Goal: Task Accomplishment & Management: Manage account settings

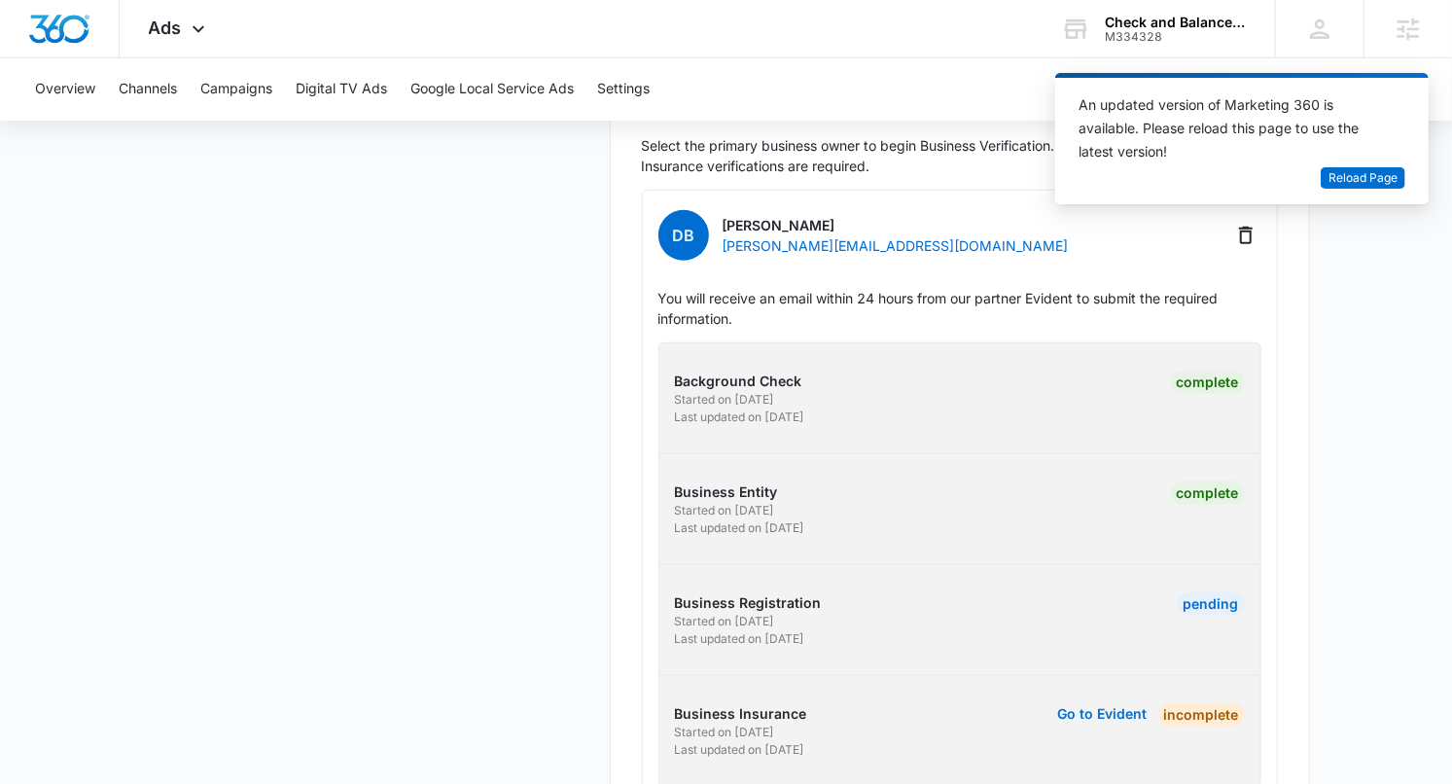
scroll to position [600, 0]
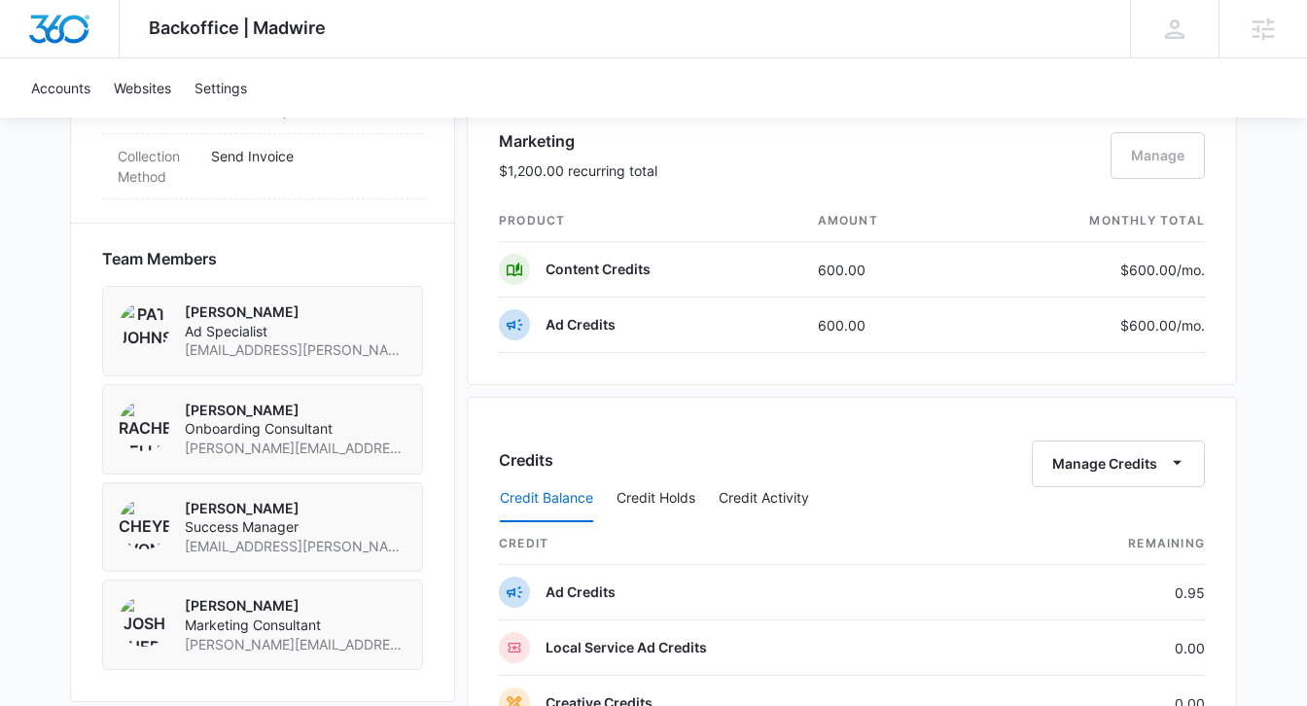
scroll to position [1285, 0]
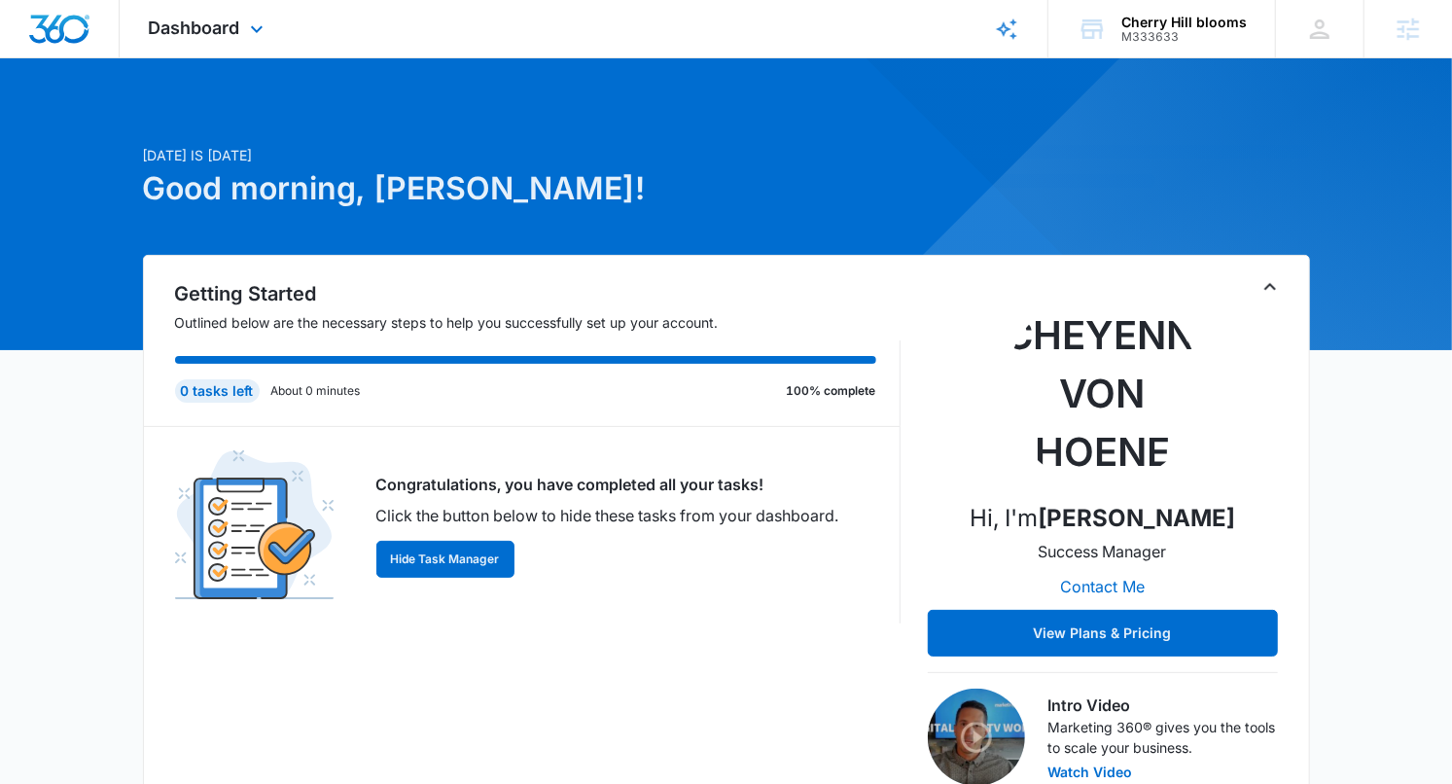
click at [240, 16] on div "Dashboard Apps Reputation Websites Forms CRM Email Social Shop Payments POS Con…" at bounding box center [209, 28] width 178 height 57
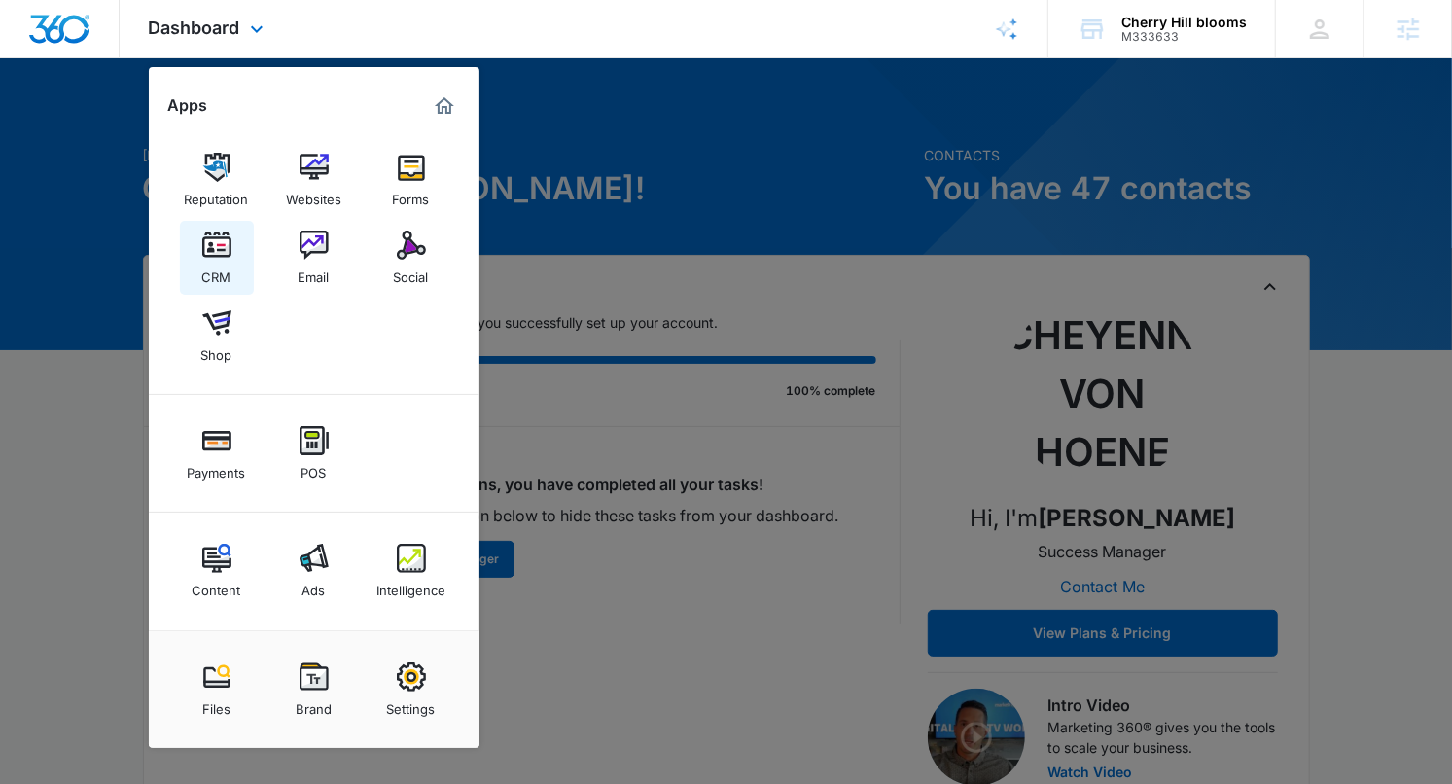
click at [228, 256] on img at bounding box center [216, 244] width 29 height 29
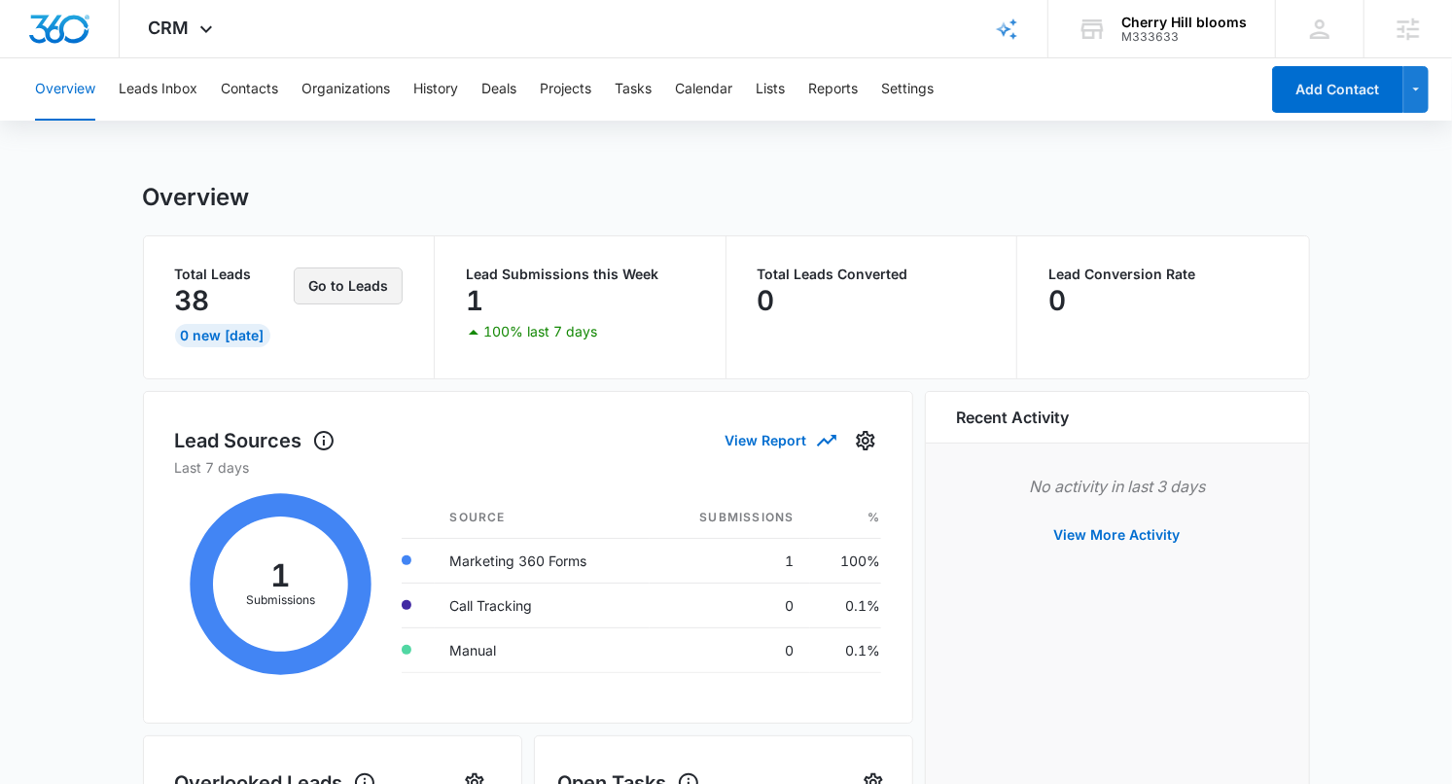
click at [349, 285] on button "Go to Leads" at bounding box center [348, 285] width 109 height 37
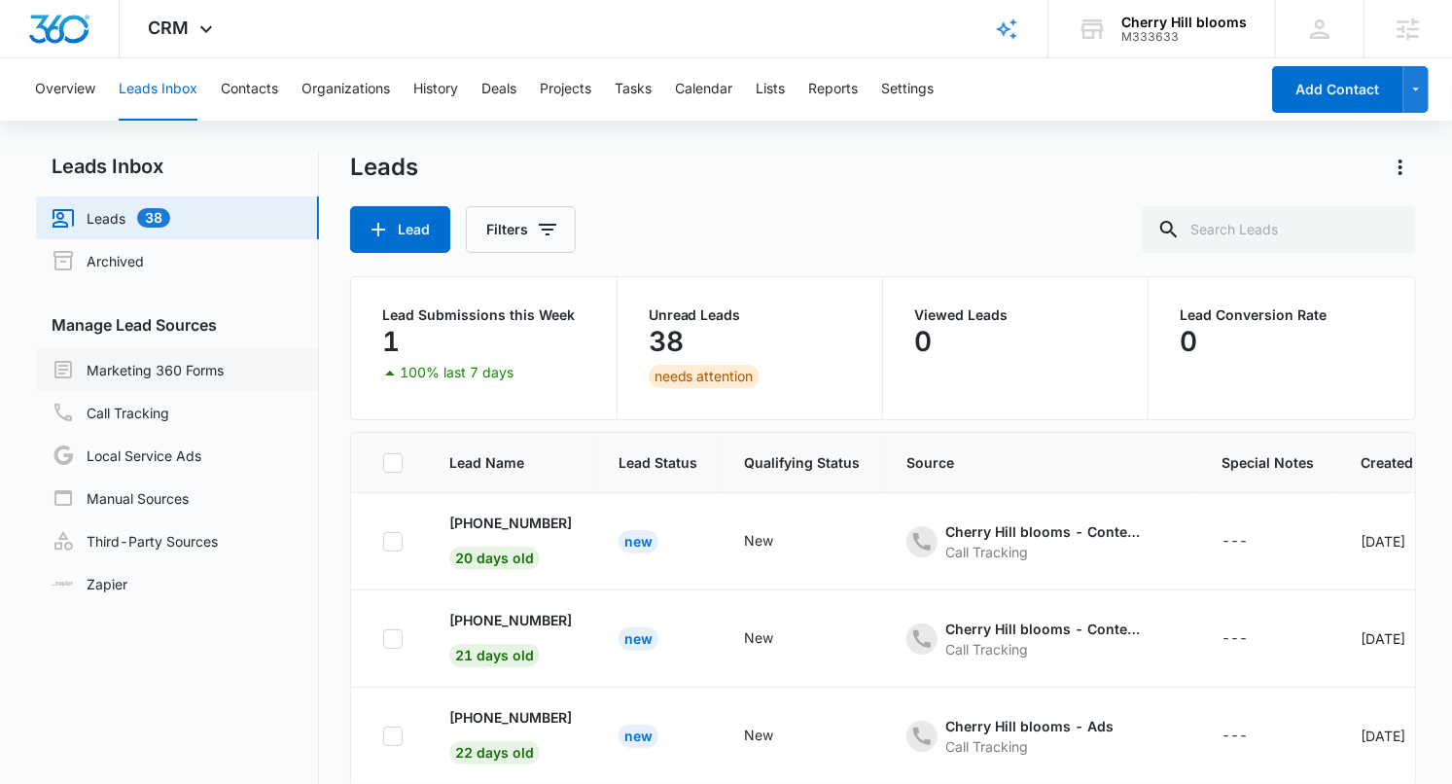
click at [215, 372] on link "Marketing 360 Forms" at bounding box center [138, 369] width 172 height 23
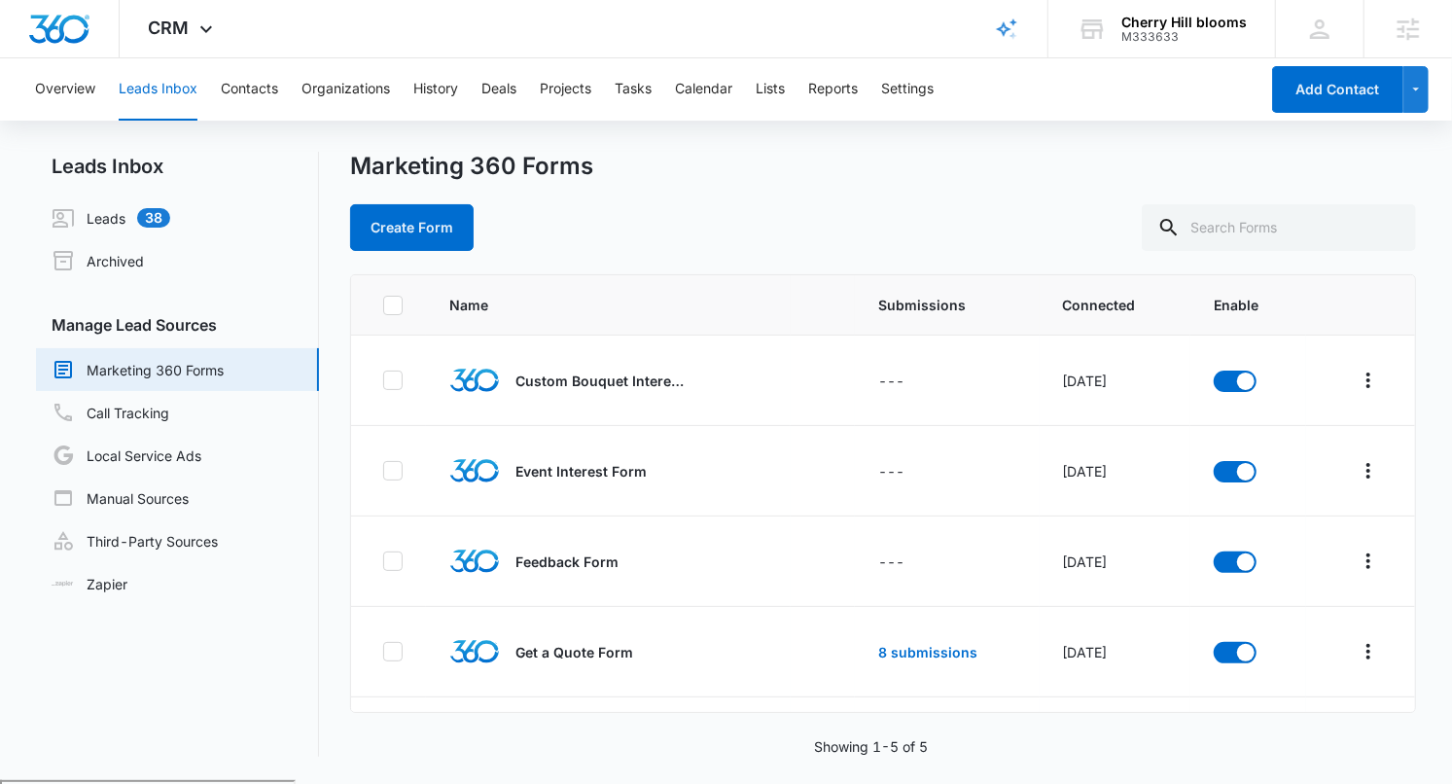
click at [950, 205] on div "Create Form" at bounding box center [882, 227] width 1065 height 47
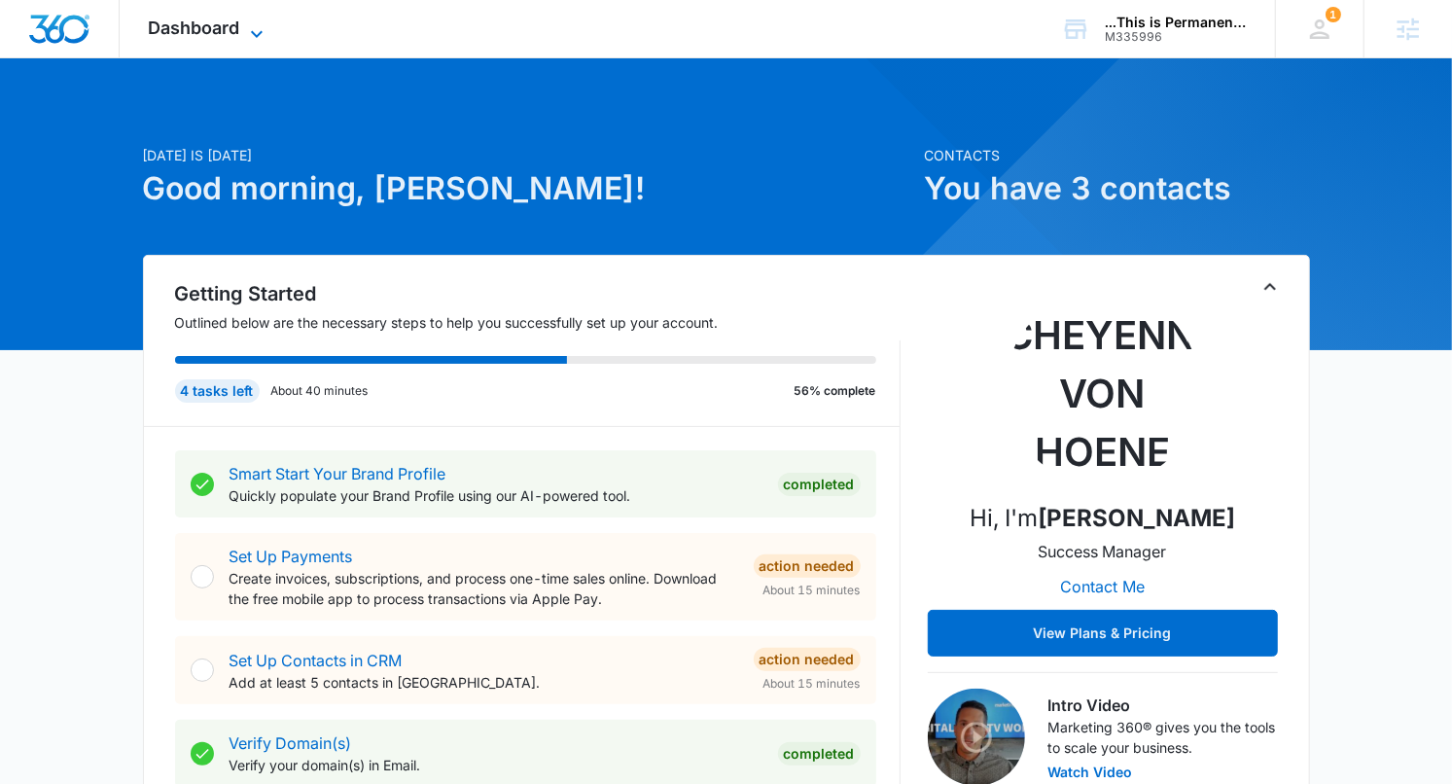
click at [262, 33] on icon at bounding box center [256, 33] width 23 height 23
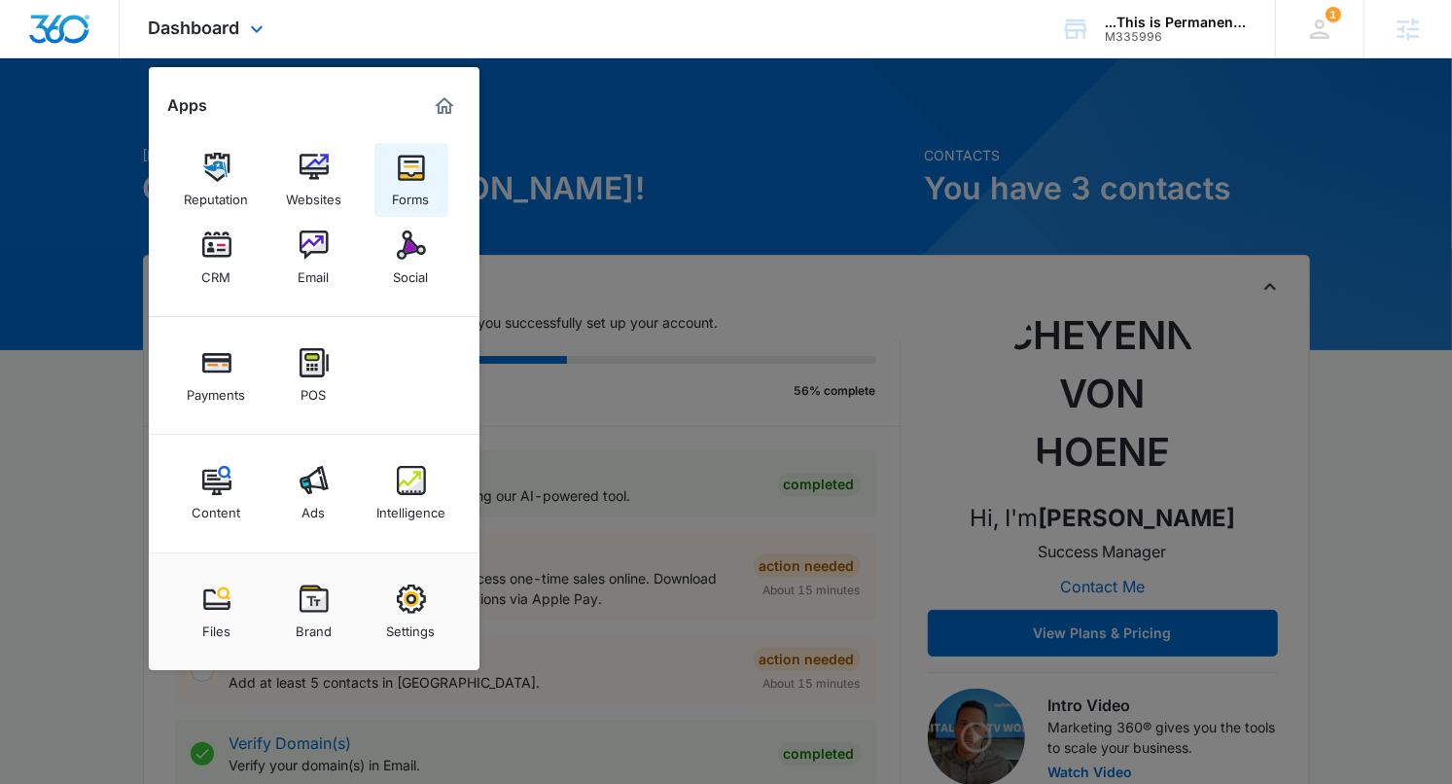
click at [406, 192] on div "Forms" at bounding box center [411, 194] width 37 height 25
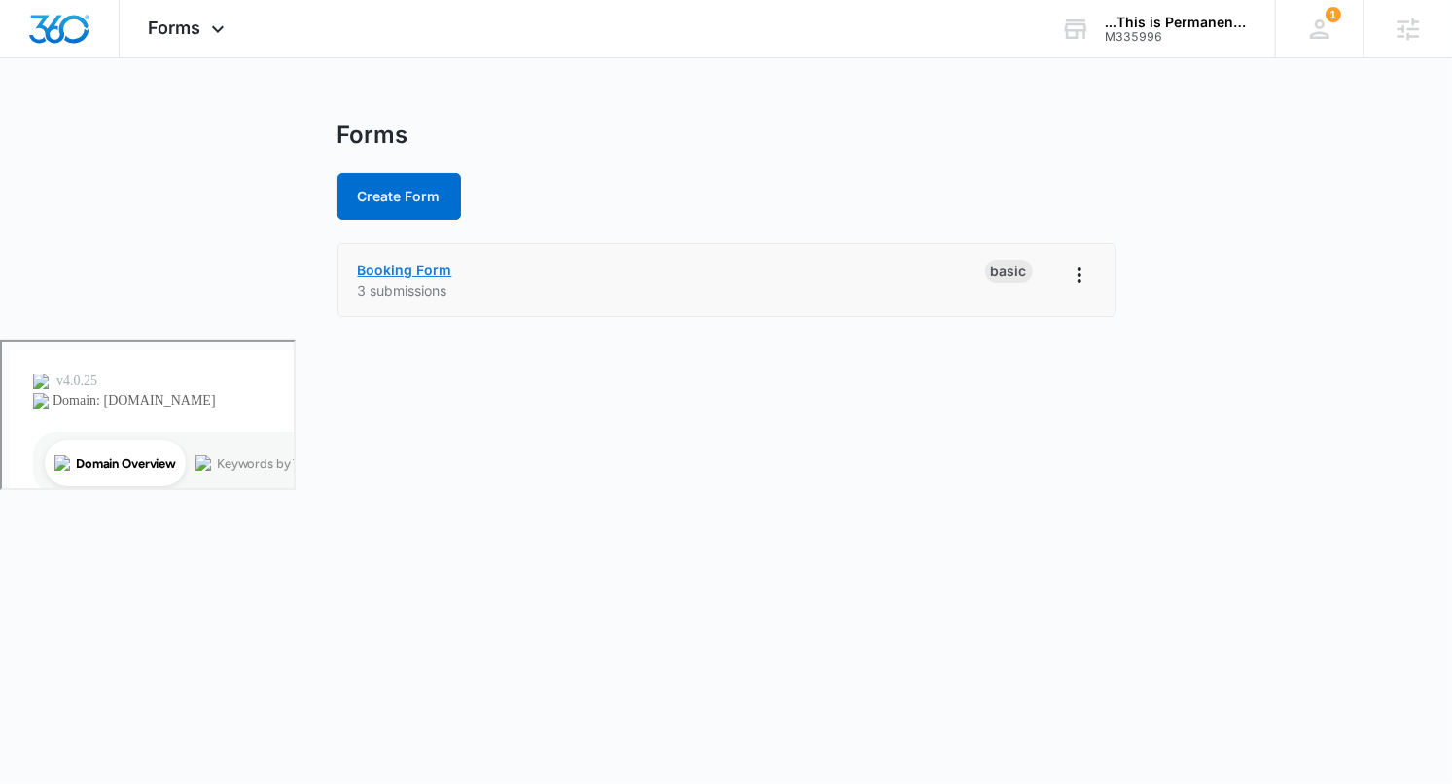
click at [418, 274] on link "Booking Form" at bounding box center [405, 270] width 94 height 17
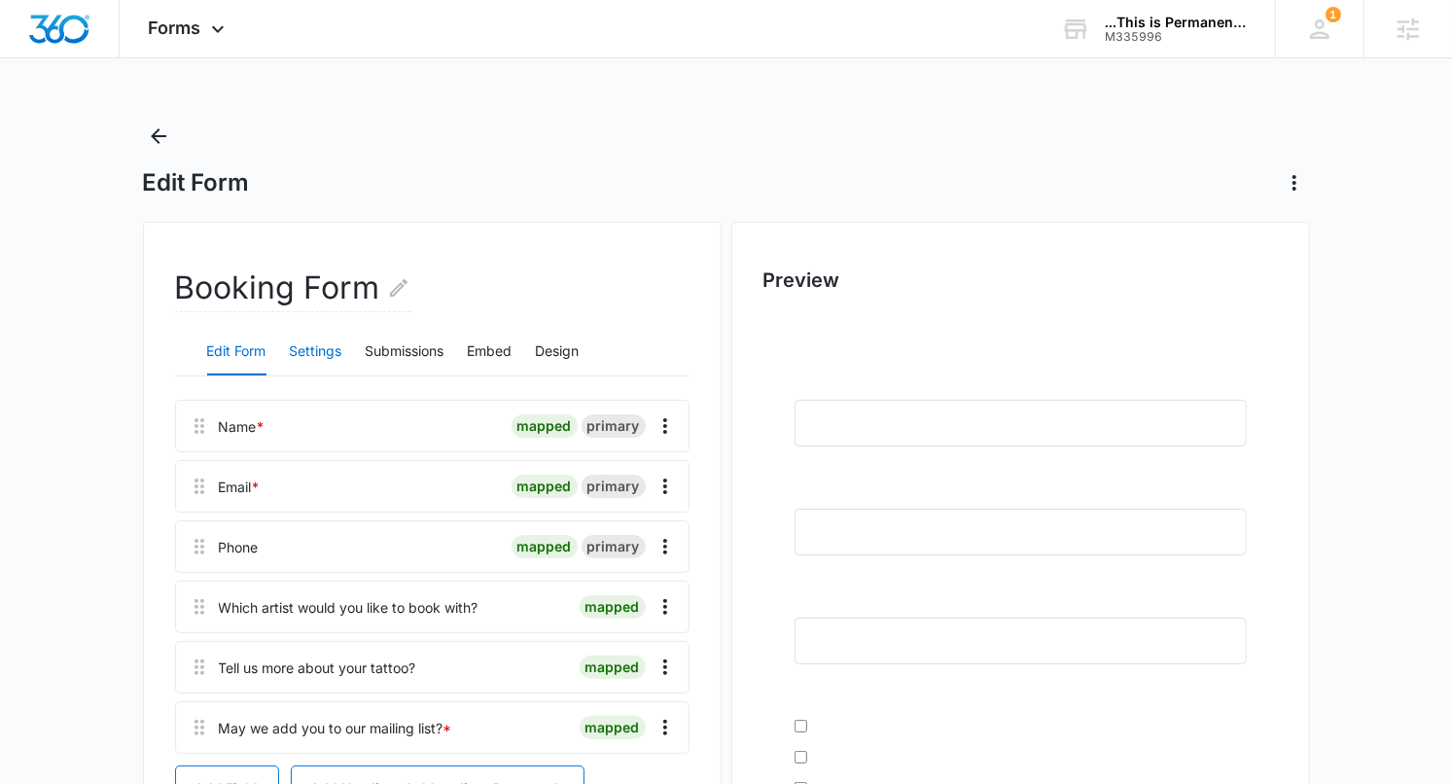
click at [311, 342] on button "Settings" at bounding box center [316, 352] width 53 height 47
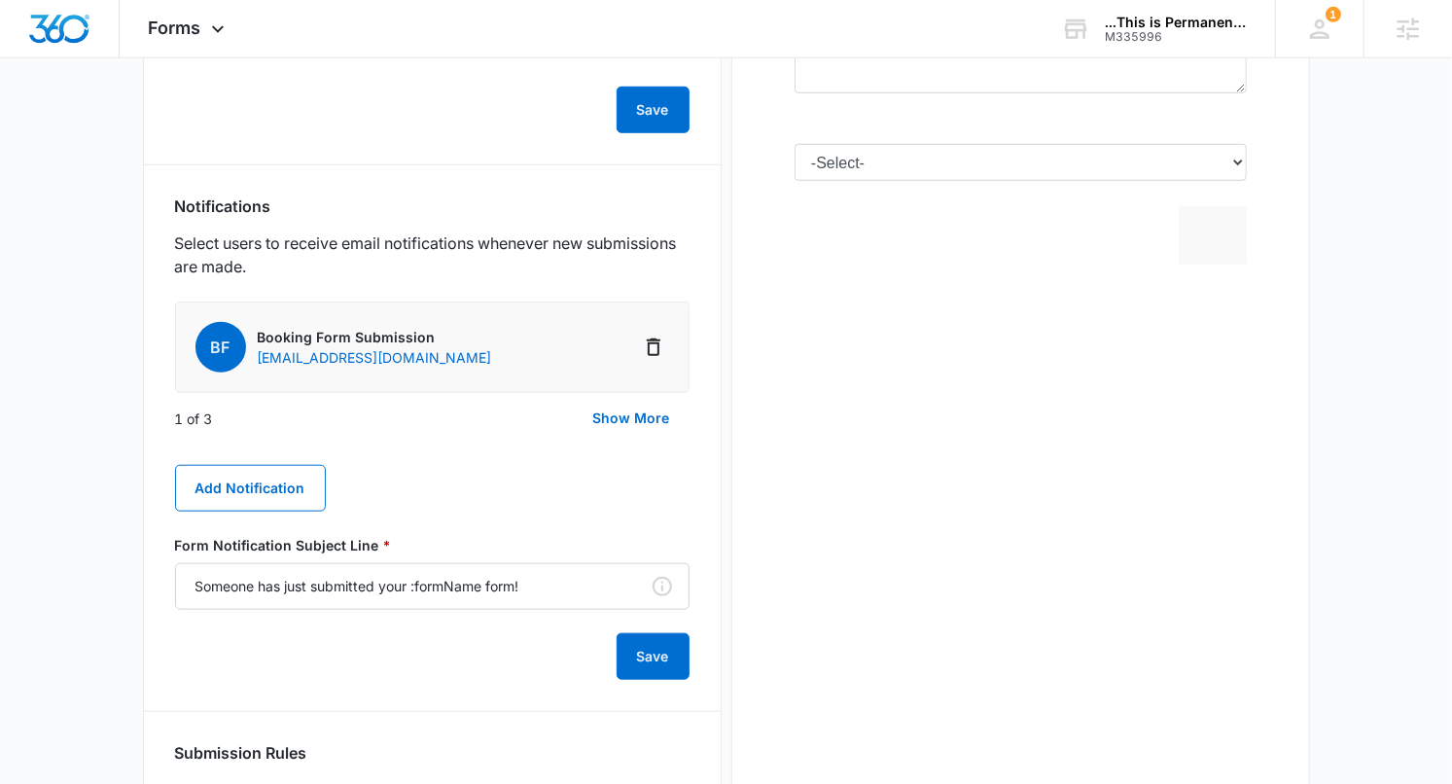
scroll to position [885, 0]
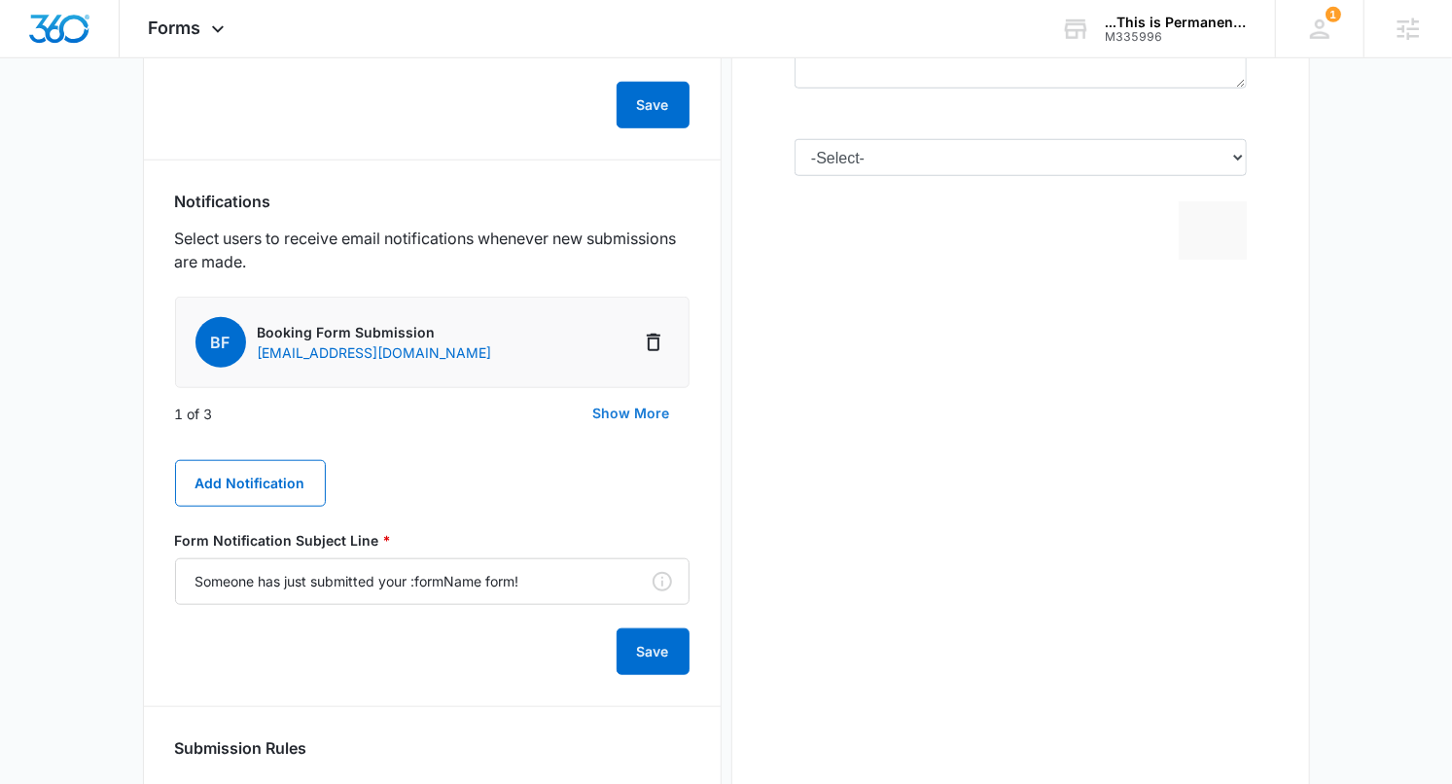
click at [608, 419] on button "Show More" at bounding box center [632, 413] width 116 height 47
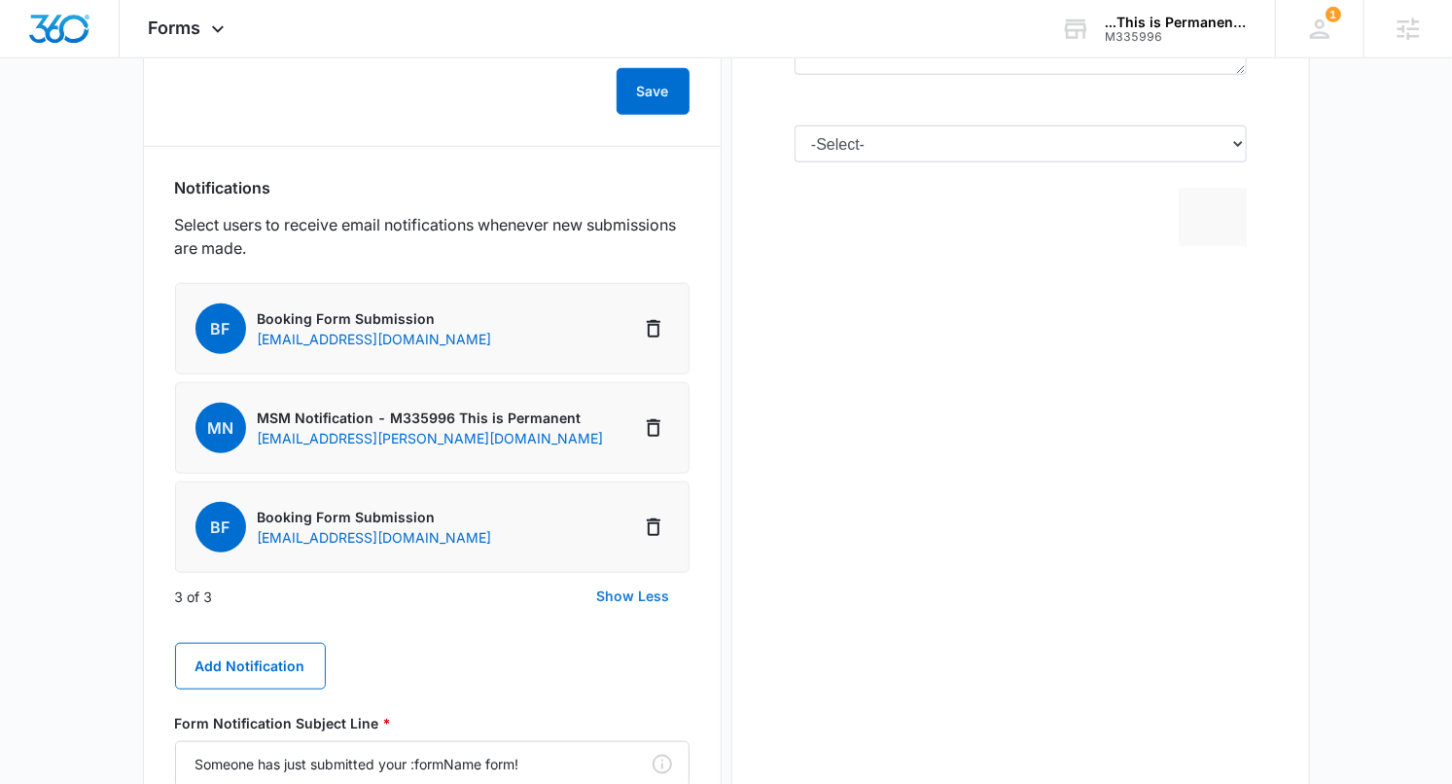
scroll to position [902, 0]
